Goal: Transaction & Acquisition: Purchase product/service

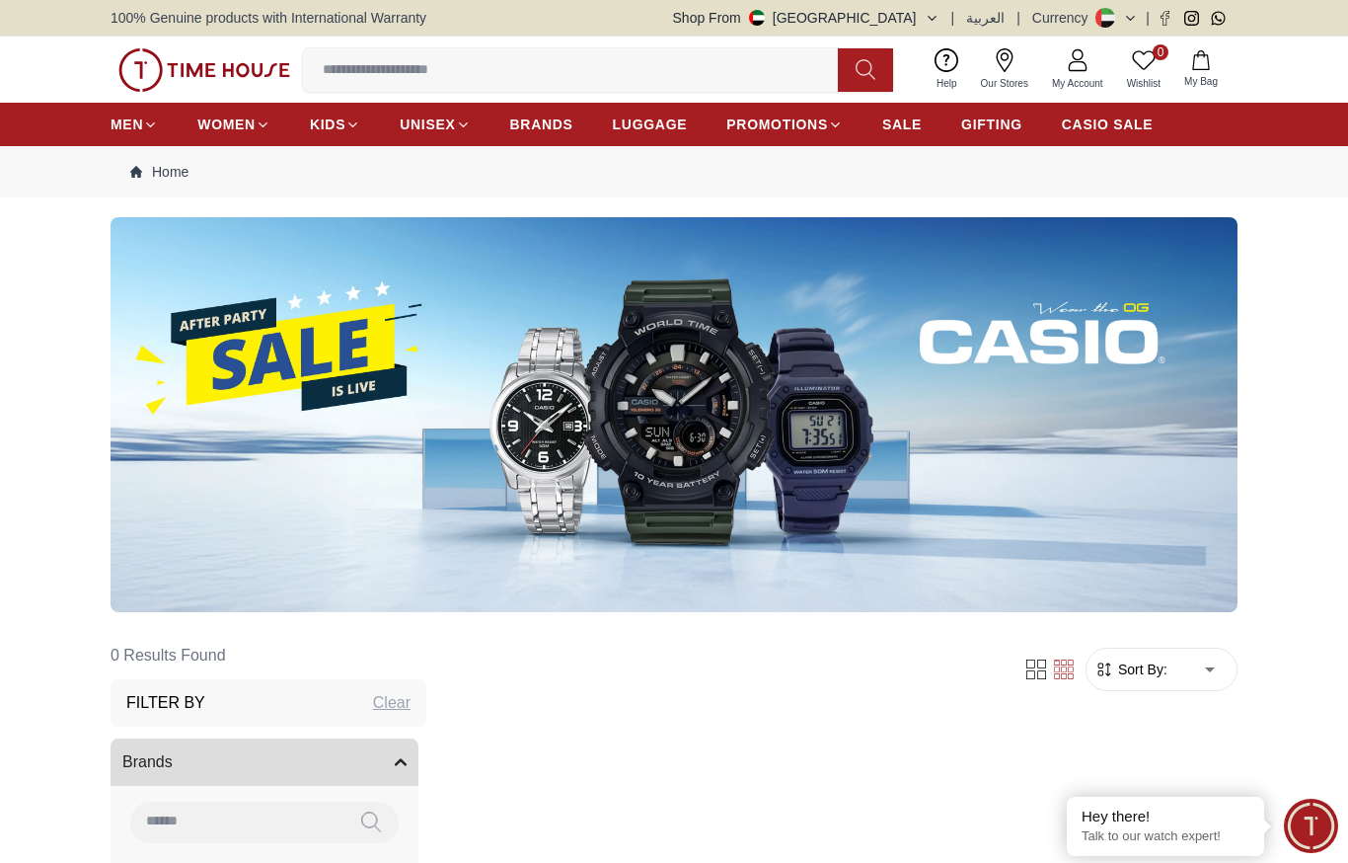
click at [368, 337] on img at bounding box center [674, 414] width 1127 height 395
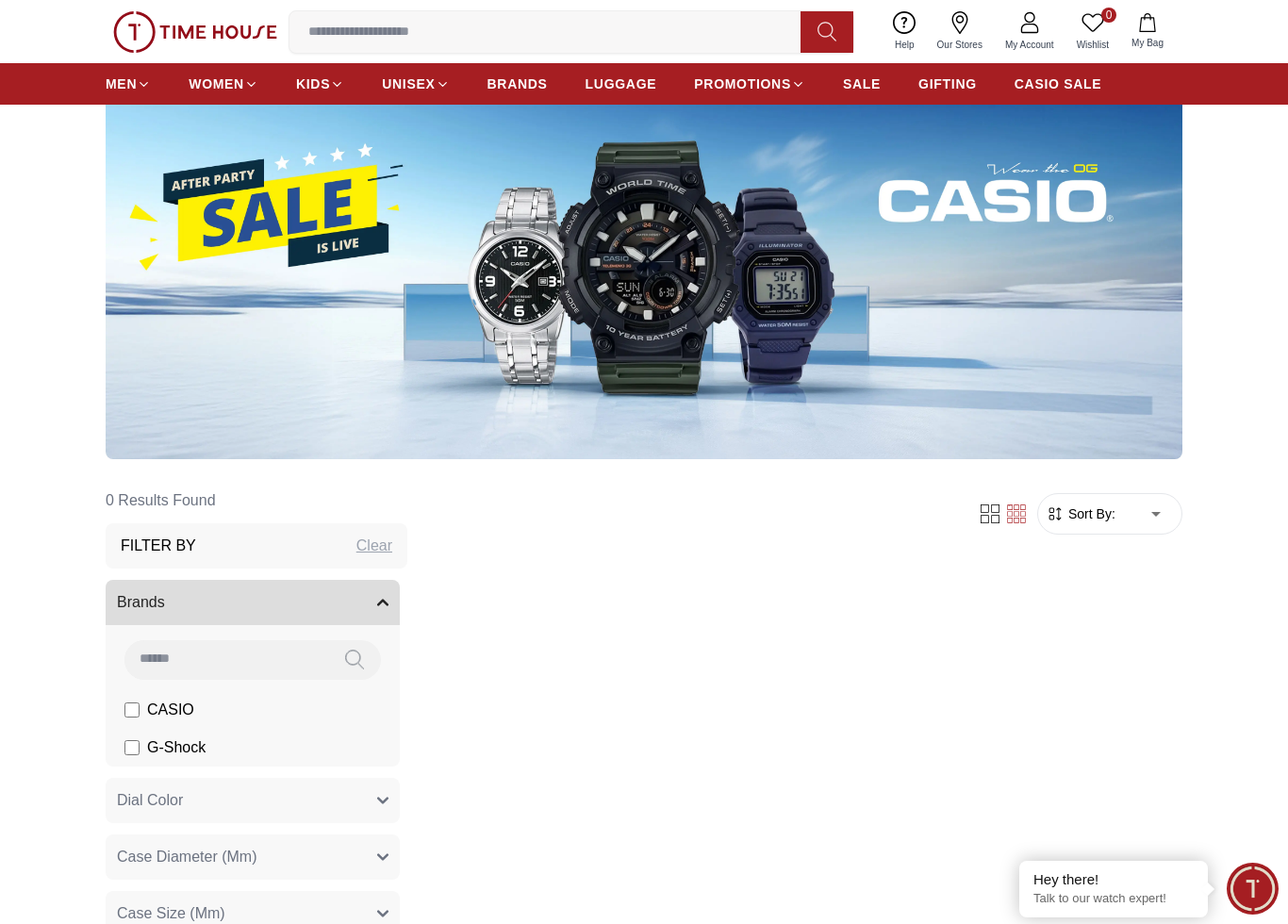
scroll to position [149, 0]
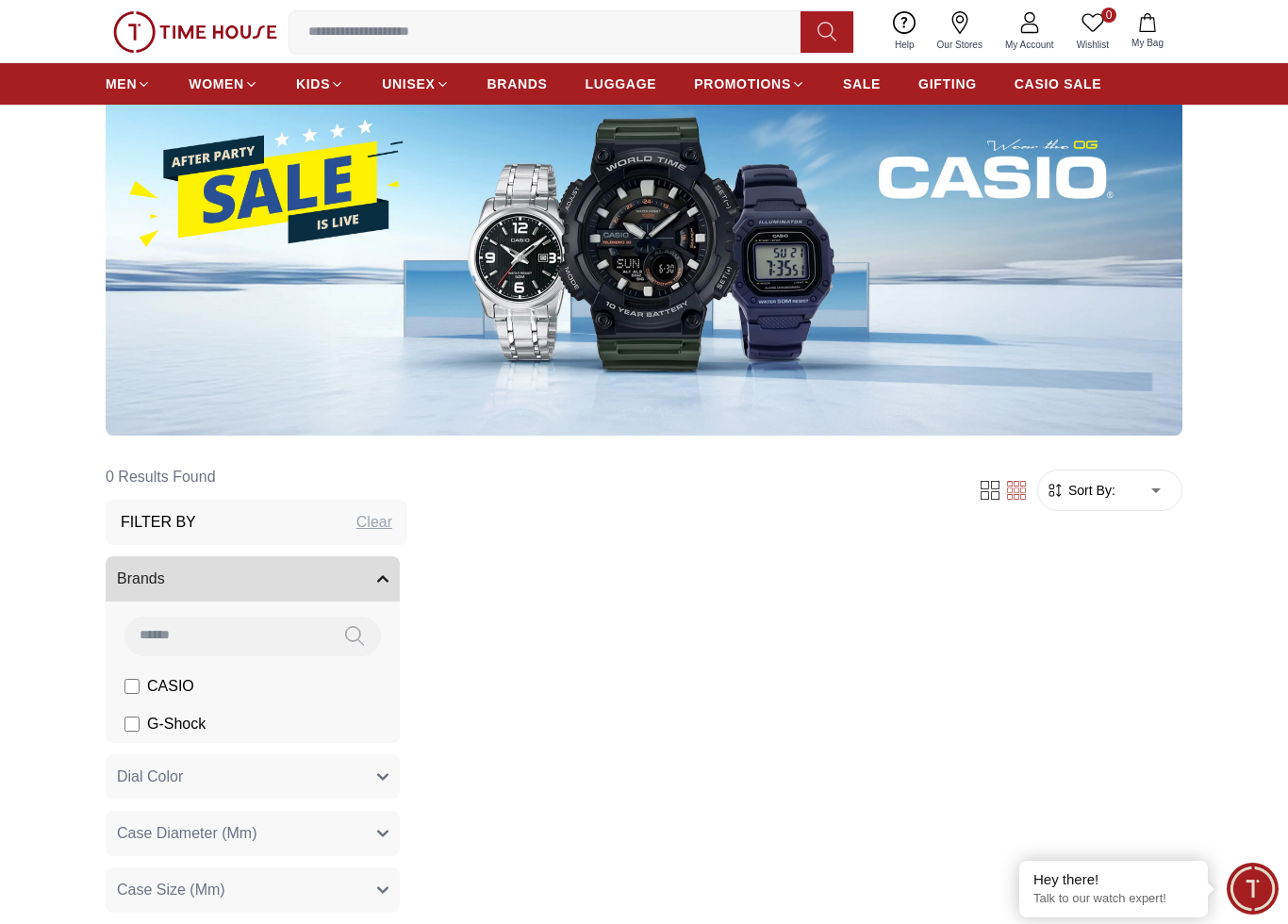
click at [148, 724] on span "G-Shock" at bounding box center [176, 724] width 58 height 23
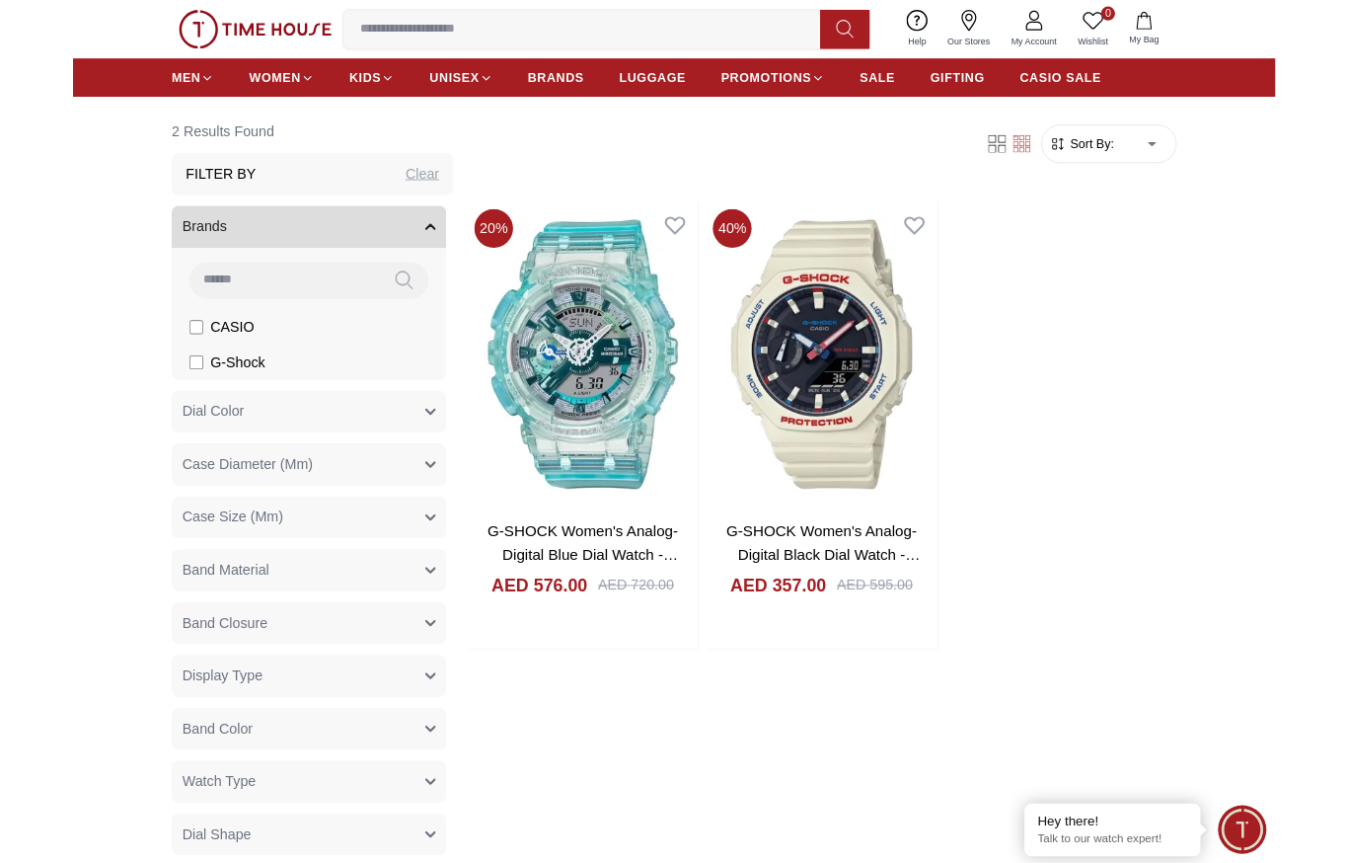
scroll to position [504, 0]
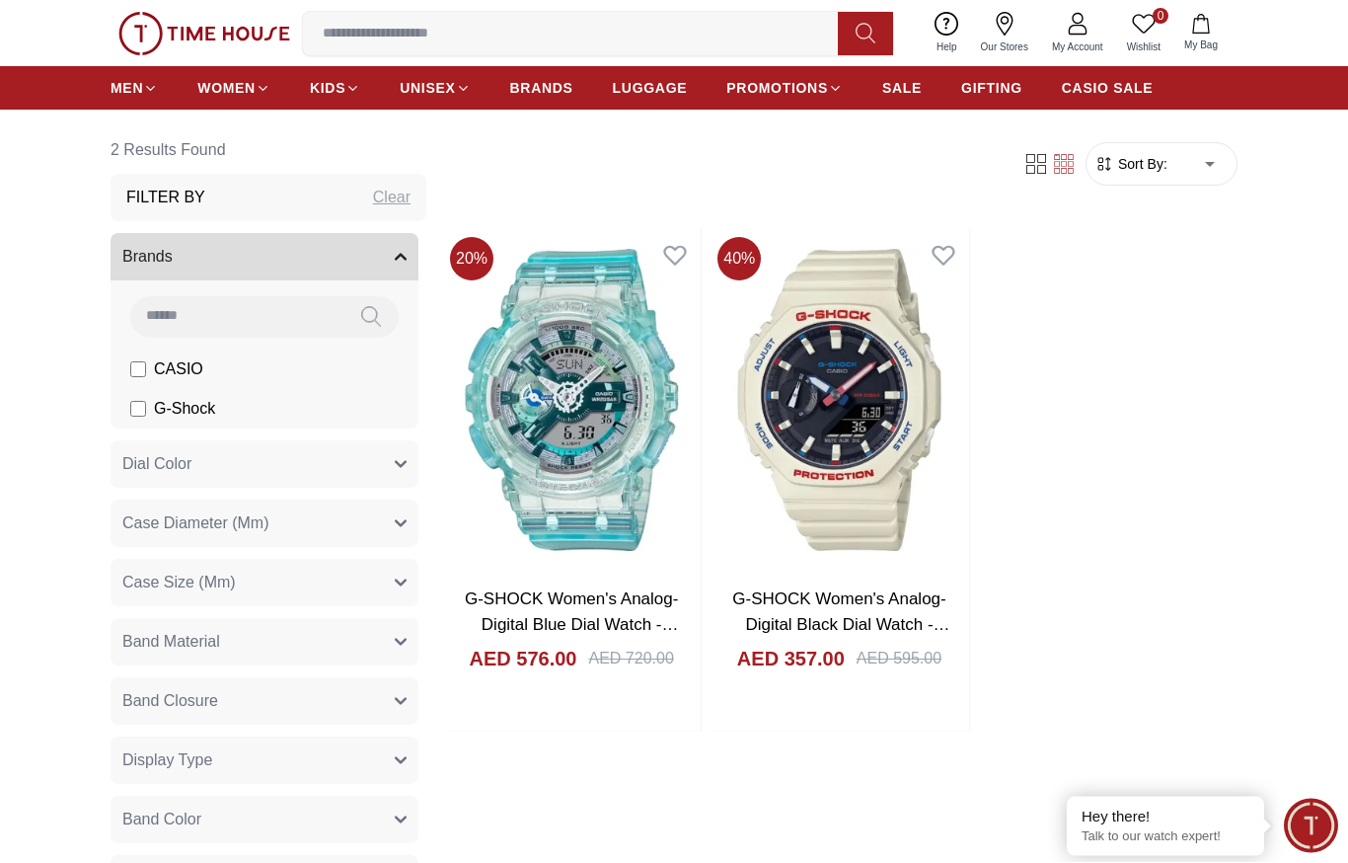
click at [147, 351] on li "CASIO" at bounding box center [268, 369] width 300 height 39
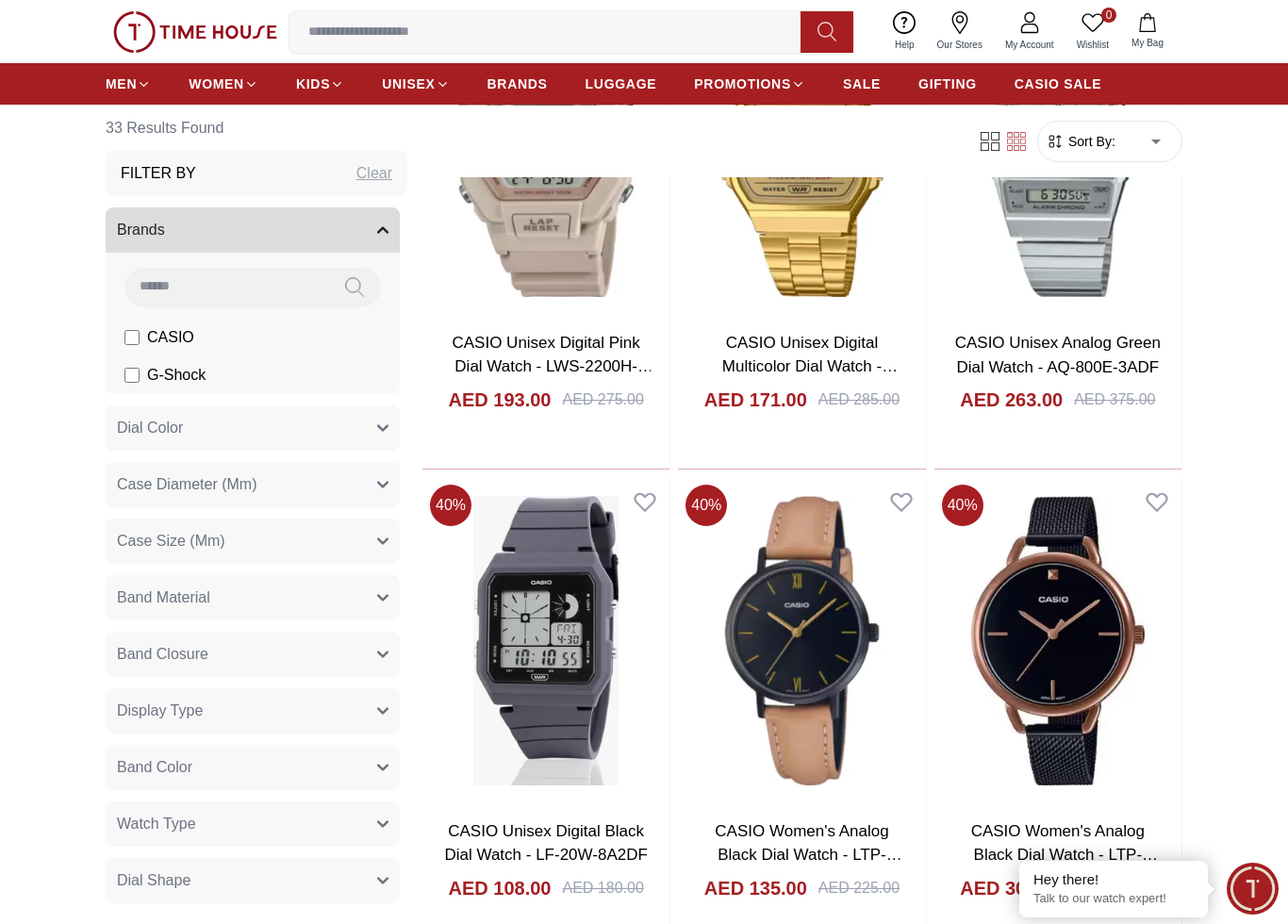
scroll to position [1202, 0]
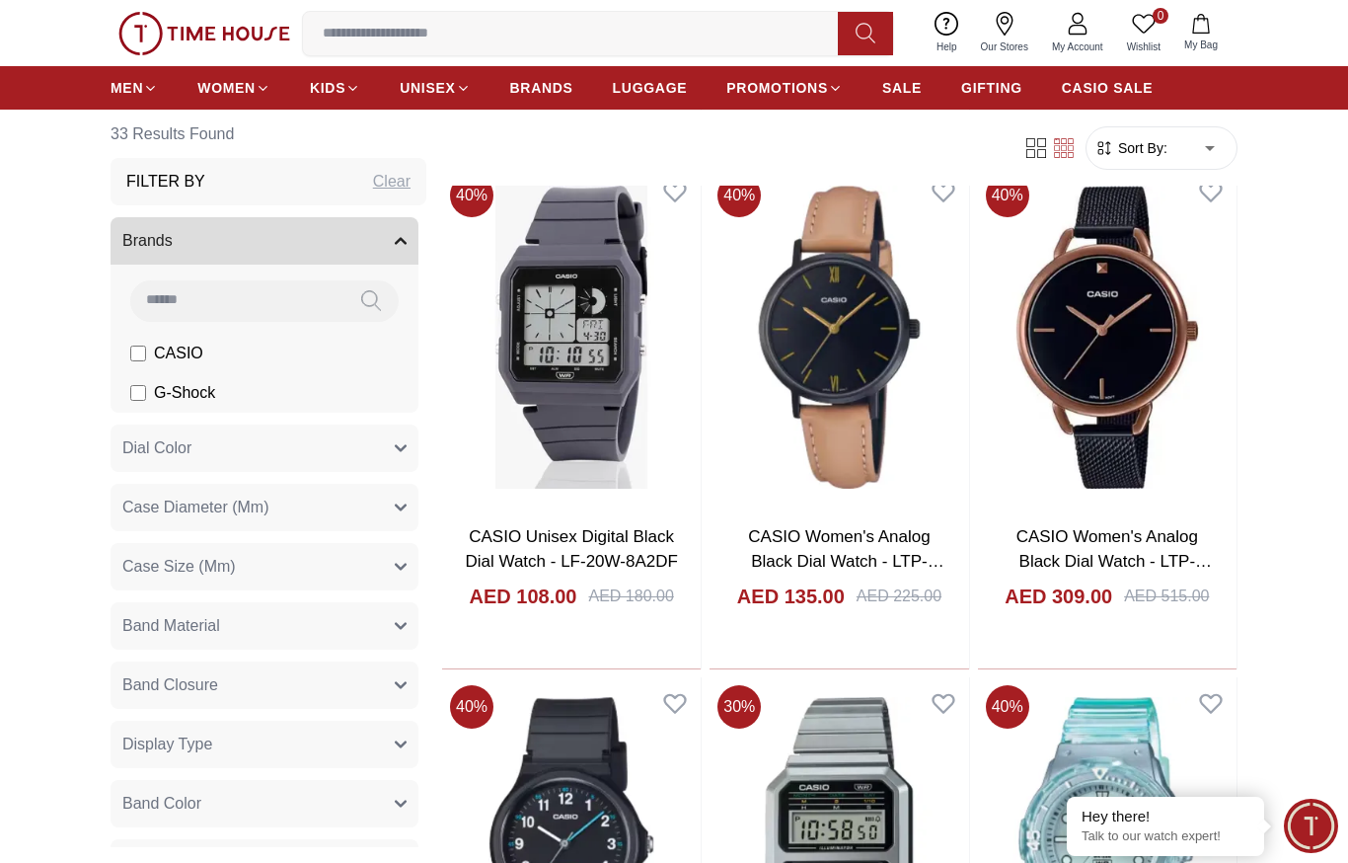
scroll to position [1588, 0]
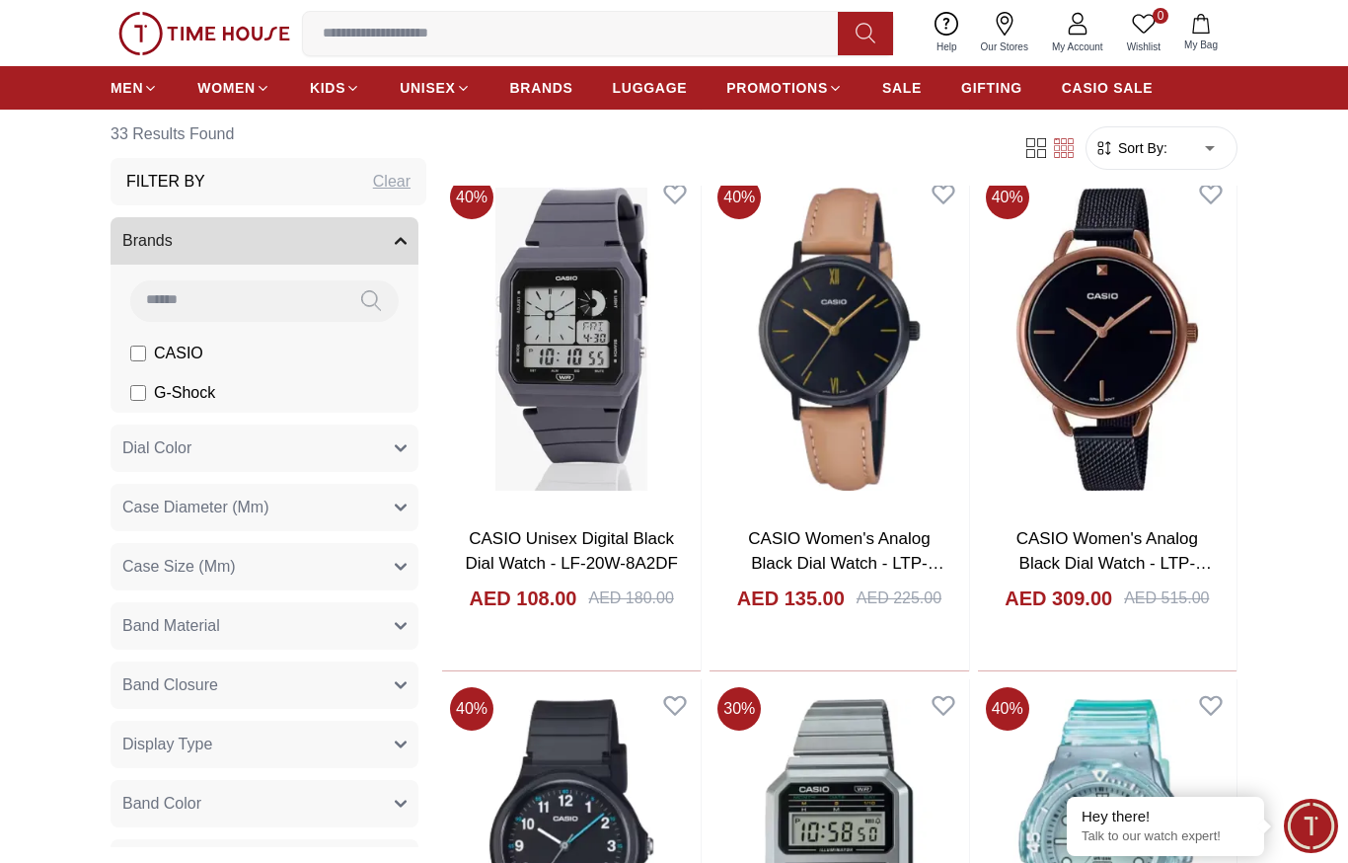
click at [599, 551] on link "CASIO Unisex Digital Black Dial Watch - LF-20W-8A2DF" at bounding box center [571, 551] width 212 height 44
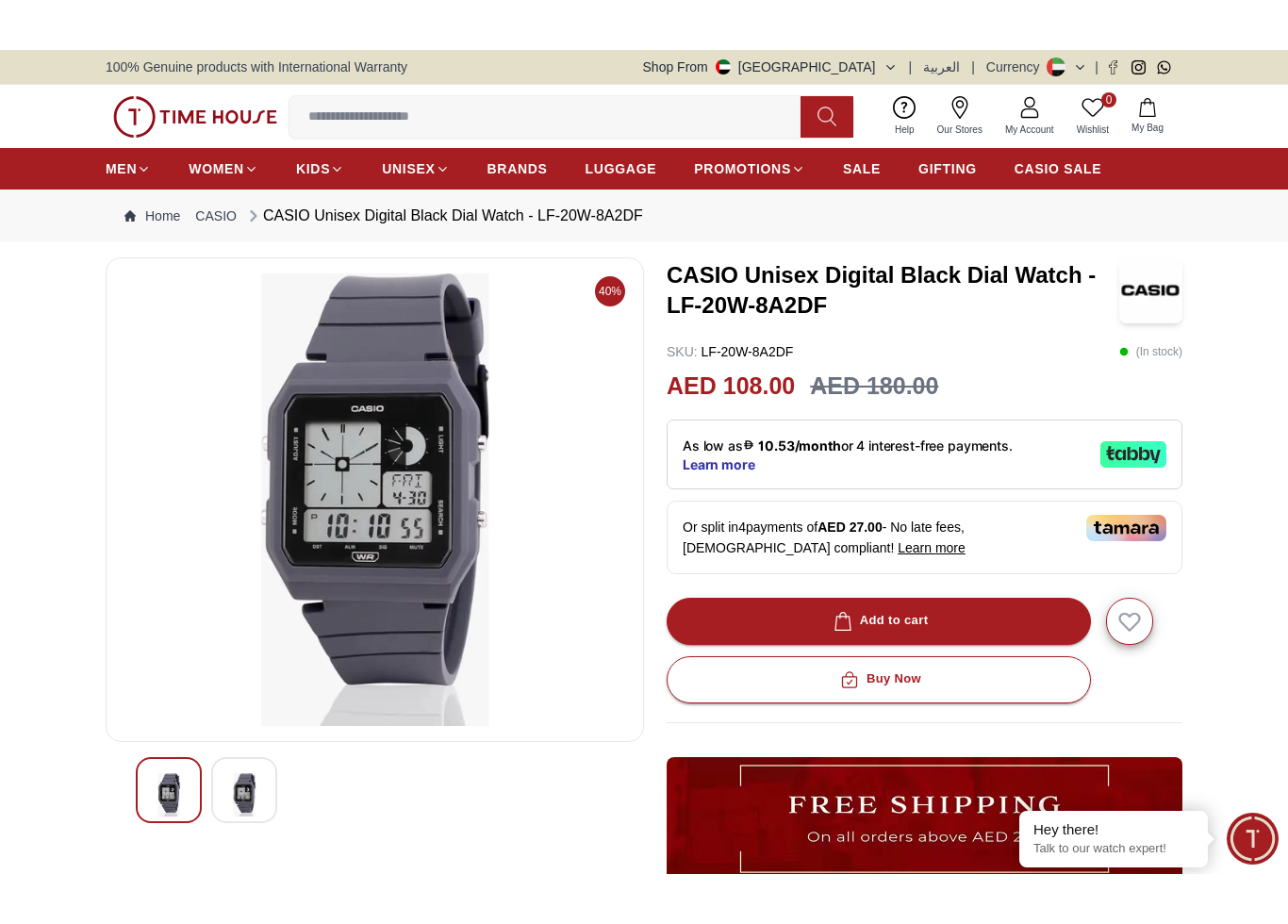
scroll to position [27, 0]
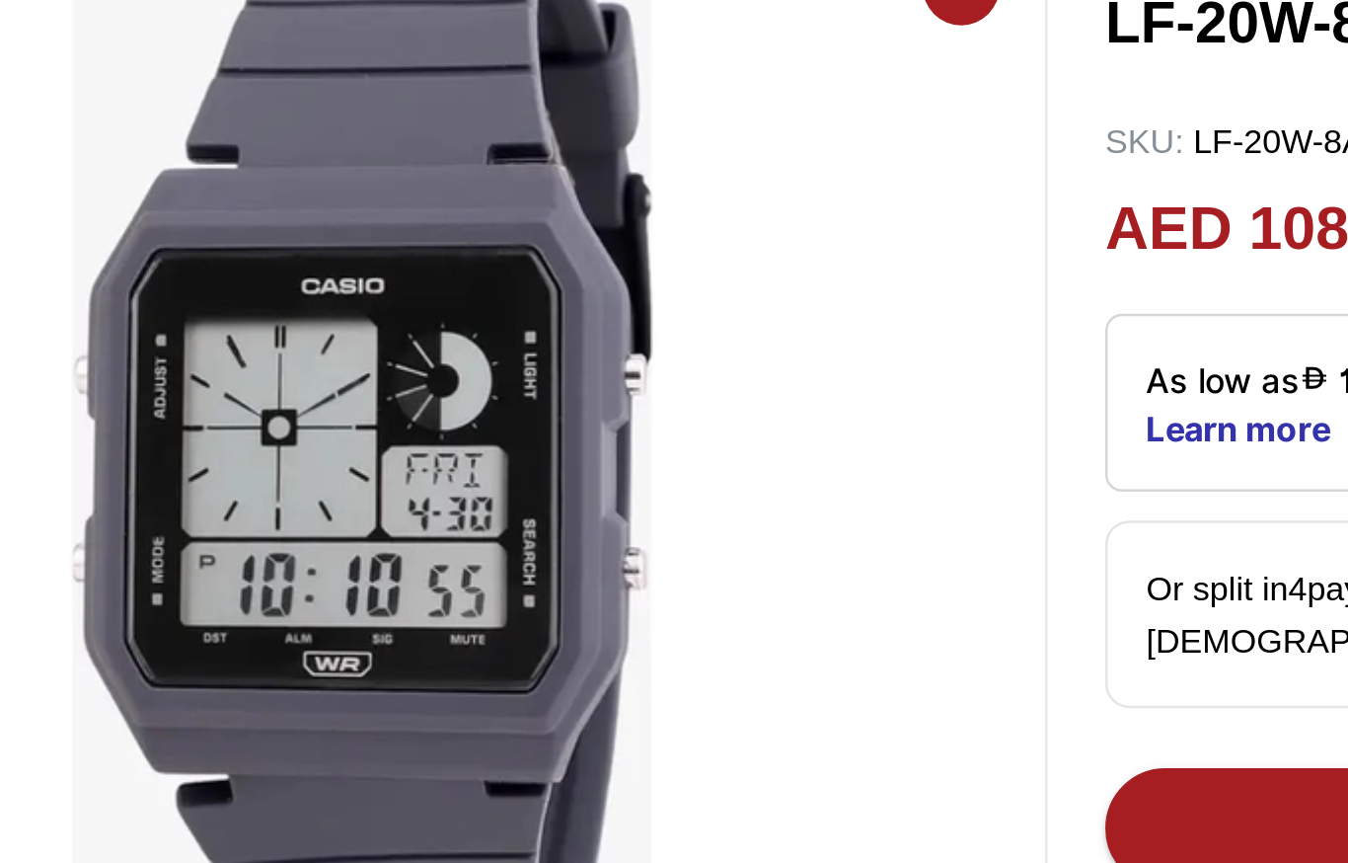
click at [358, 206] on img at bounding box center [392, 443] width 530 height 474
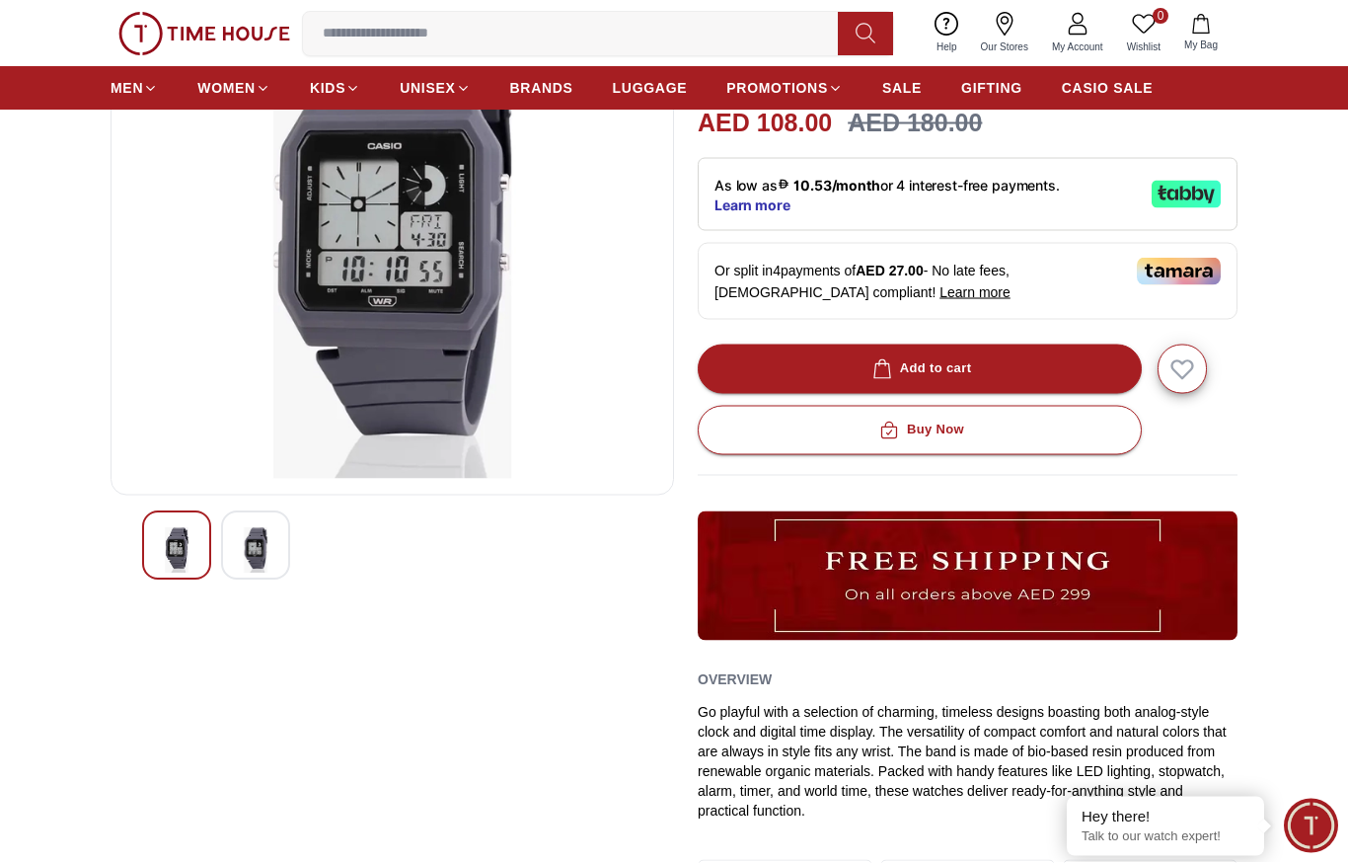
scroll to position [210, 0]
